Goal: Task Accomplishment & Management: Manage account settings

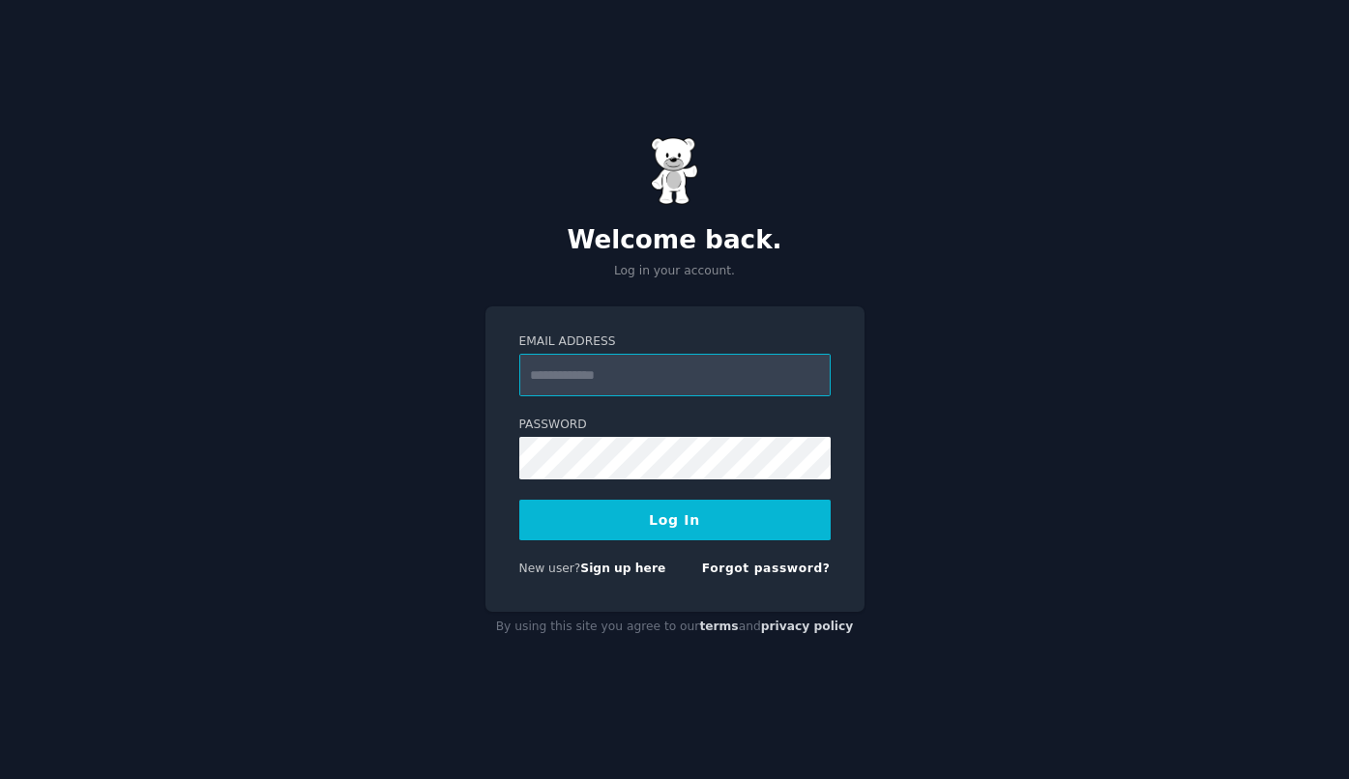
click at [666, 384] on input "Email Address" at bounding box center [674, 375] width 311 height 43
type input "**********"
click at [519, 500] on button "Log In" at bounding box center [674, 520] width 311 height 41
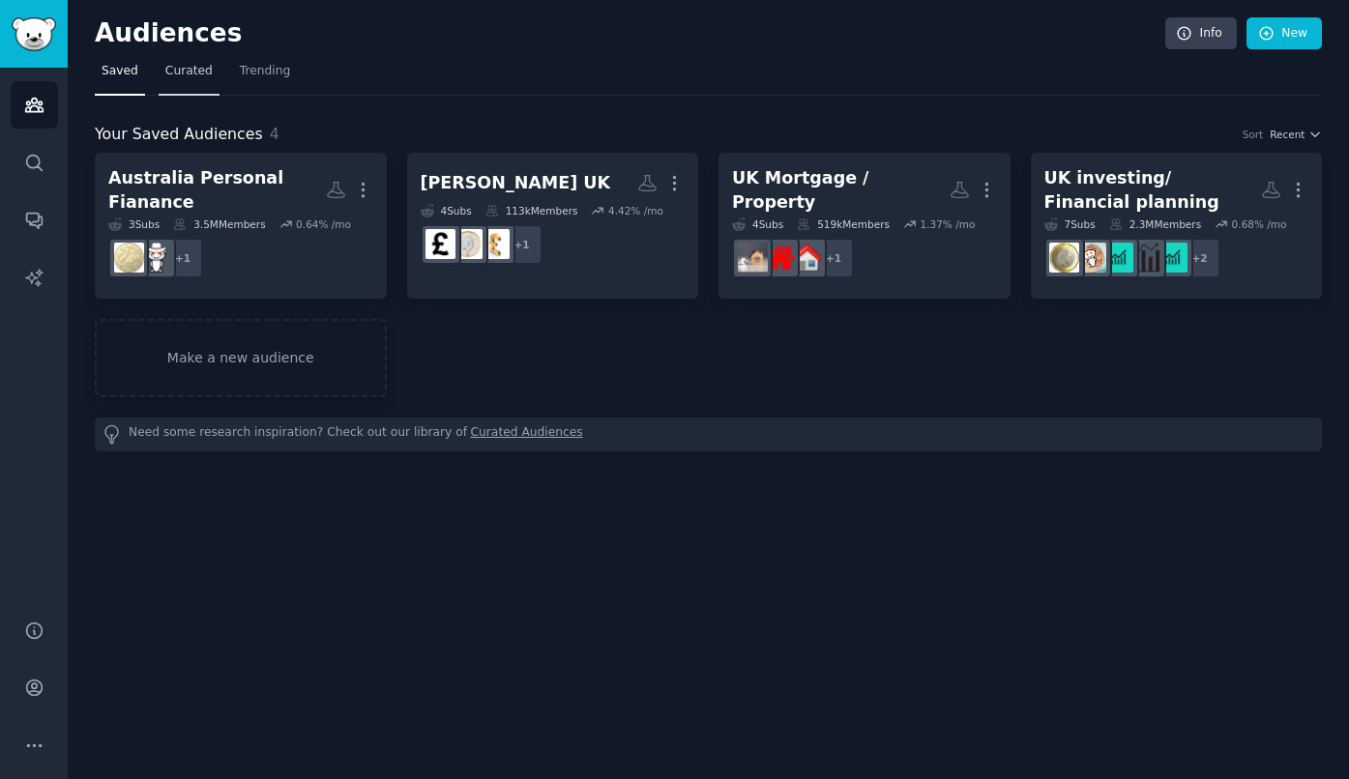
click at [194, 64] on span "Curated" at bounding box center [188, 71] width 47 height 17
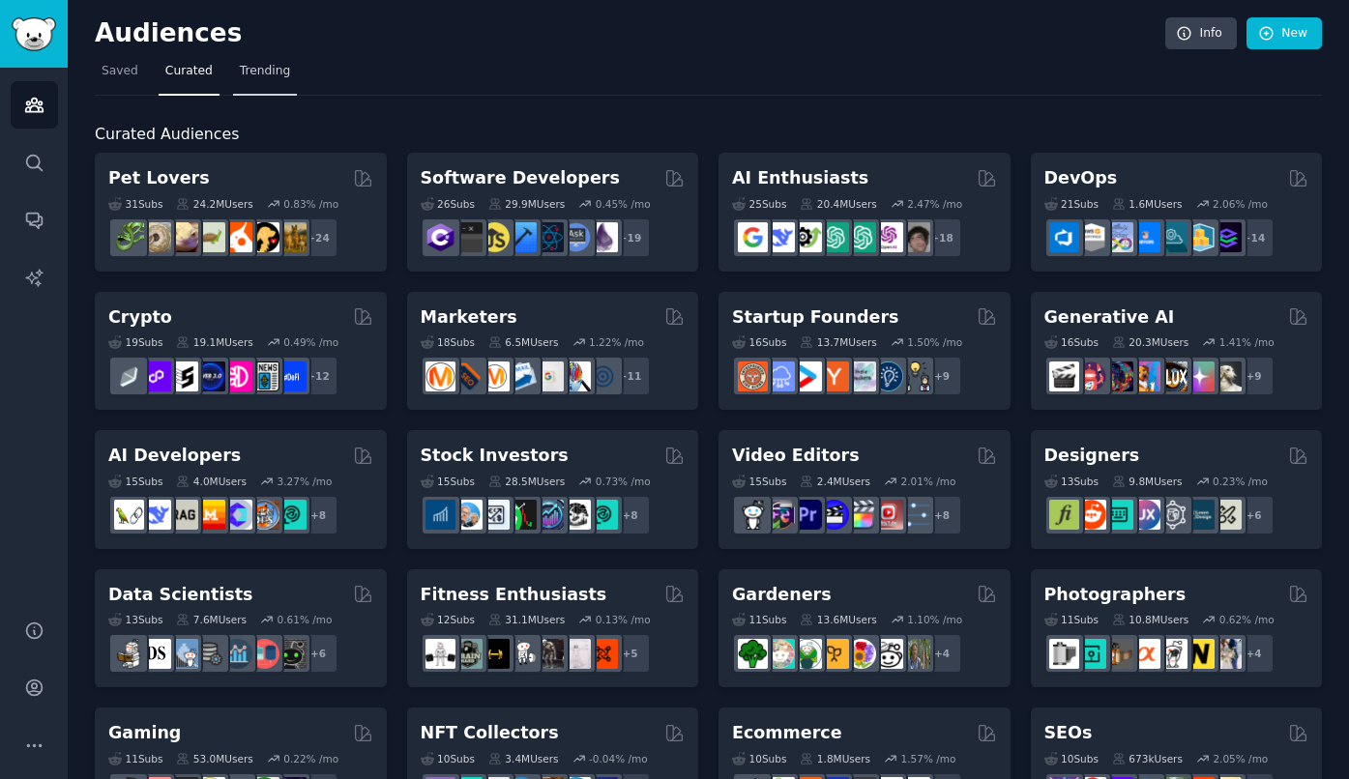
click at [251, 73] on span "Trending" at bounding box center [265, 71] width 50 height 17
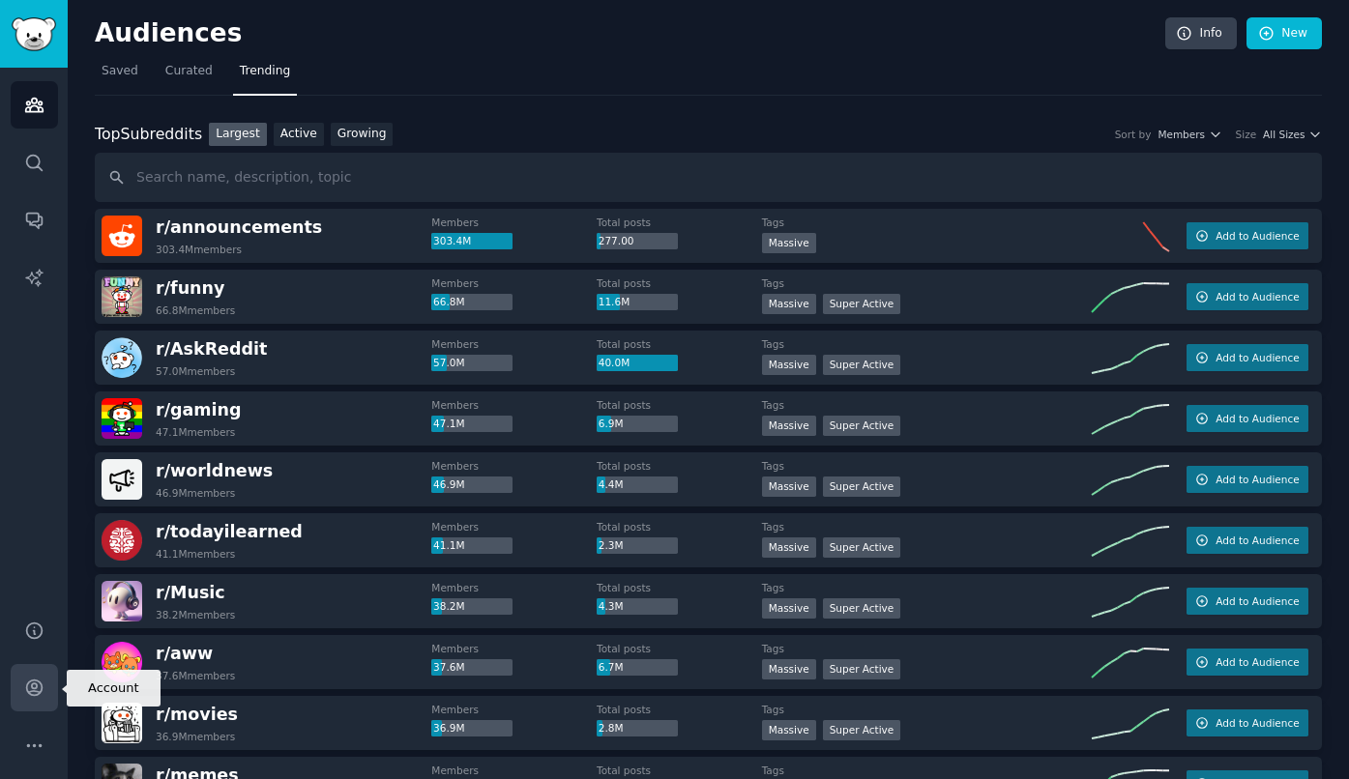
click at [30, 697] on icon "Sidebar" at bounding box center [34, 688] width 20 height 20
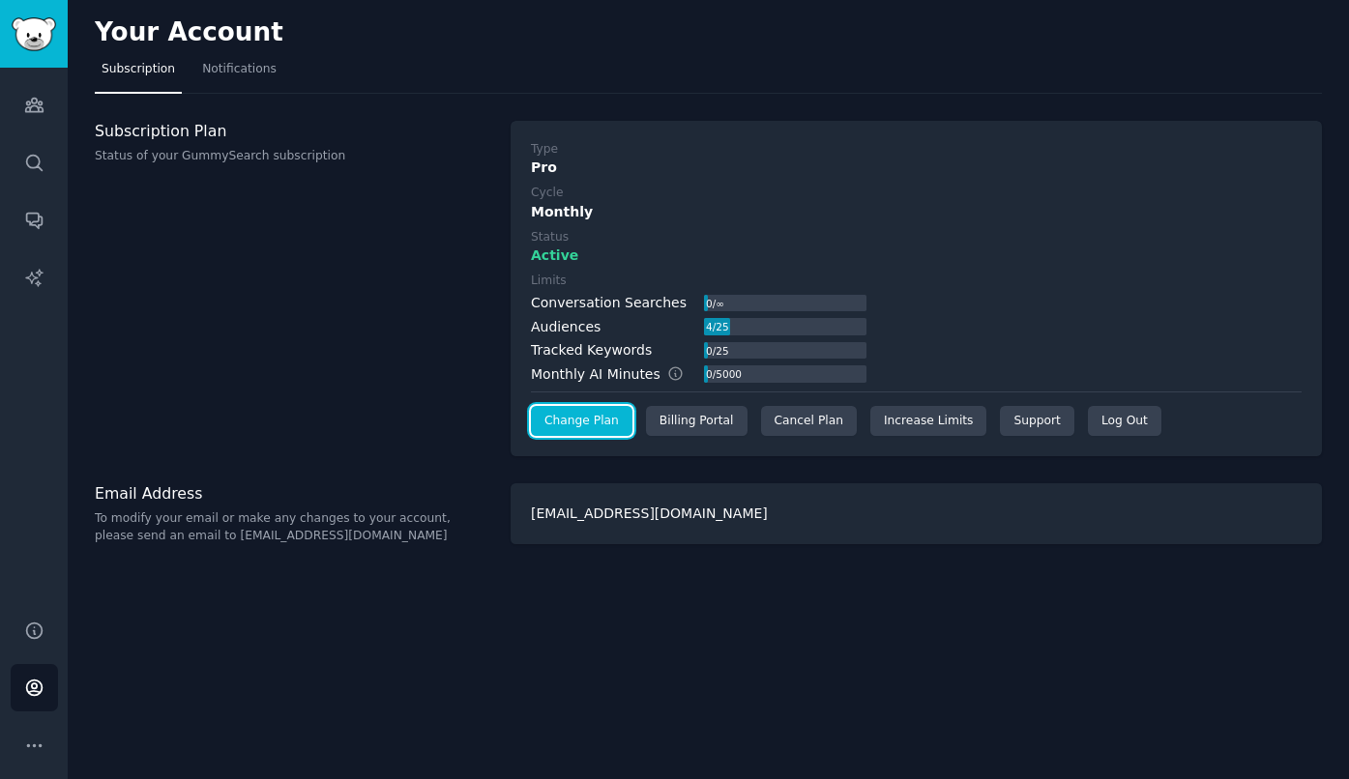
click at [596, 424] on link "Change Plan" at bounding box center [582, 421] width 102 height 31
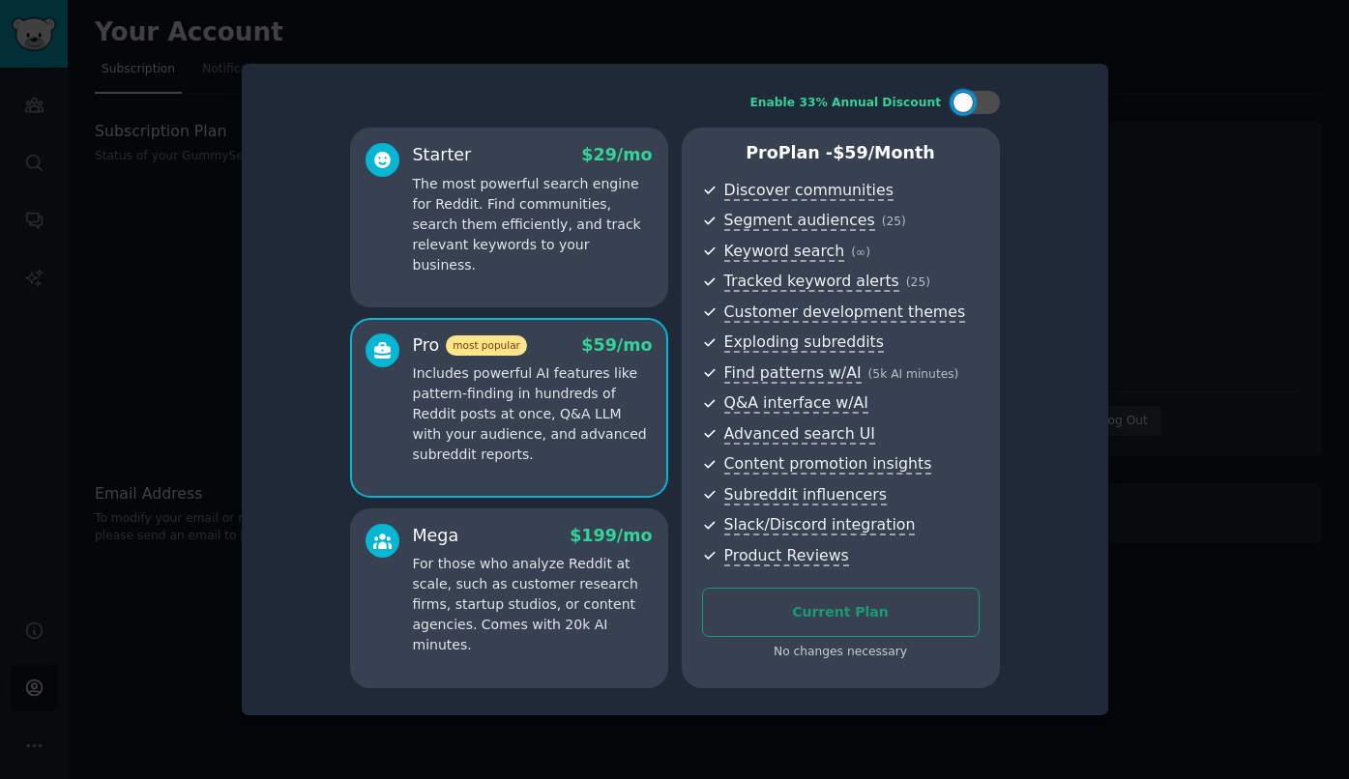
click at [1171, 323] on div at bounding box center [674, 389] width 1349 height 779
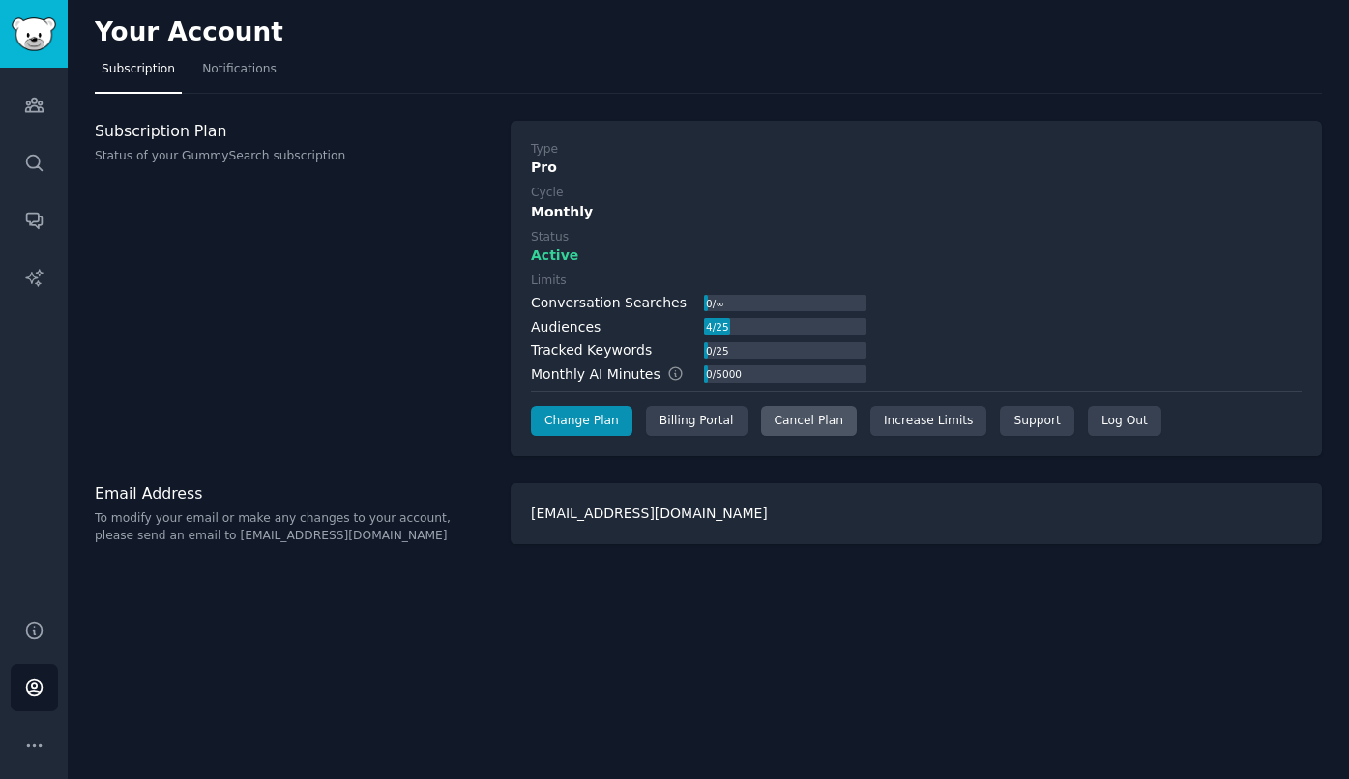
click at [775, 430] on div "Cancel Plan" at bounding box center [809, 421] width 96 height 31
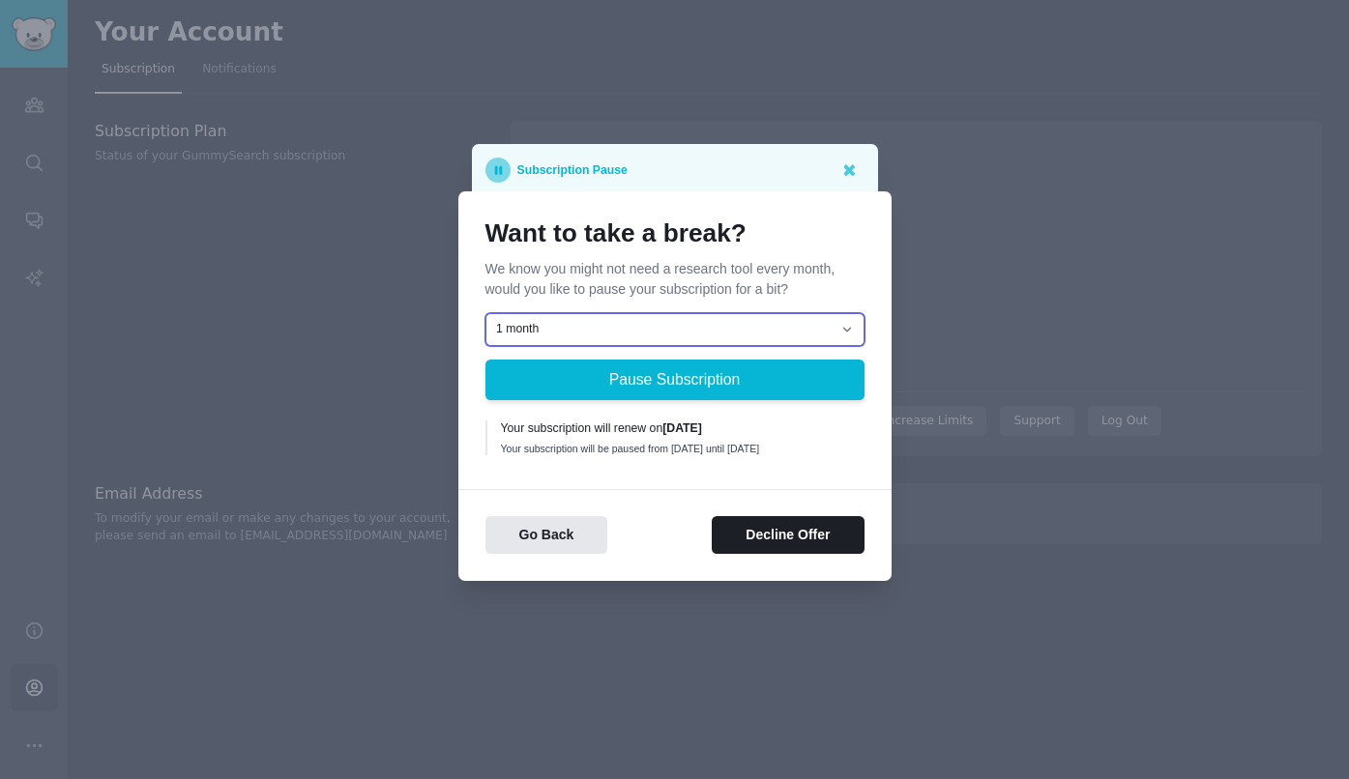
click at [794, 321] on select "1 month 2 months 3 months Choose a custom date to resume" at bounding box center [674, 329] width 379 height 33
click at [853, 160] on icon at bounding box center [848, 170] width 20 height 20
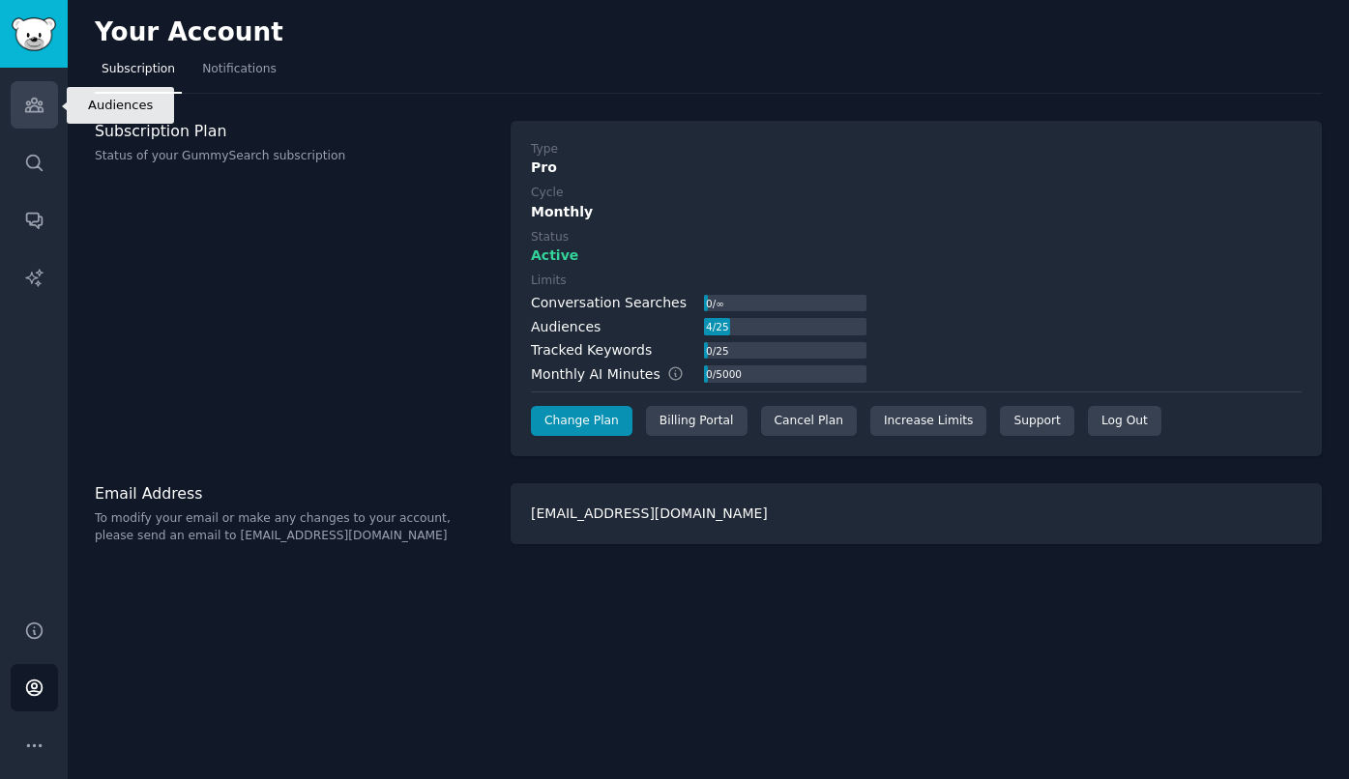
click at [34, 111] on icon "Sidebar" at bounding box center [33, 106] width 17 height 14
